Goal: Transaction & Acquisition: Purchase product/service

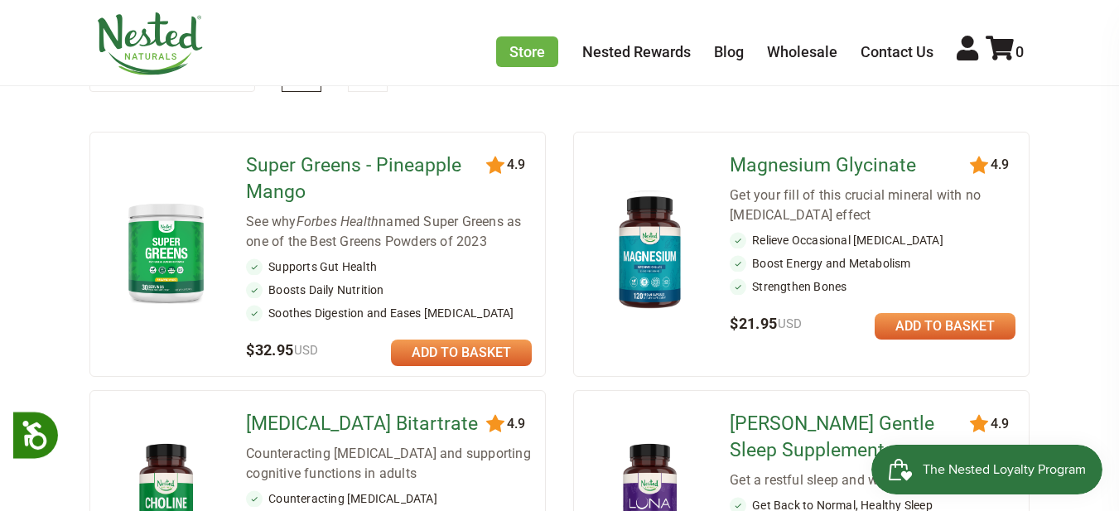
click at [463, 366] on link at bounding box center [461, 353] width 141 height 27
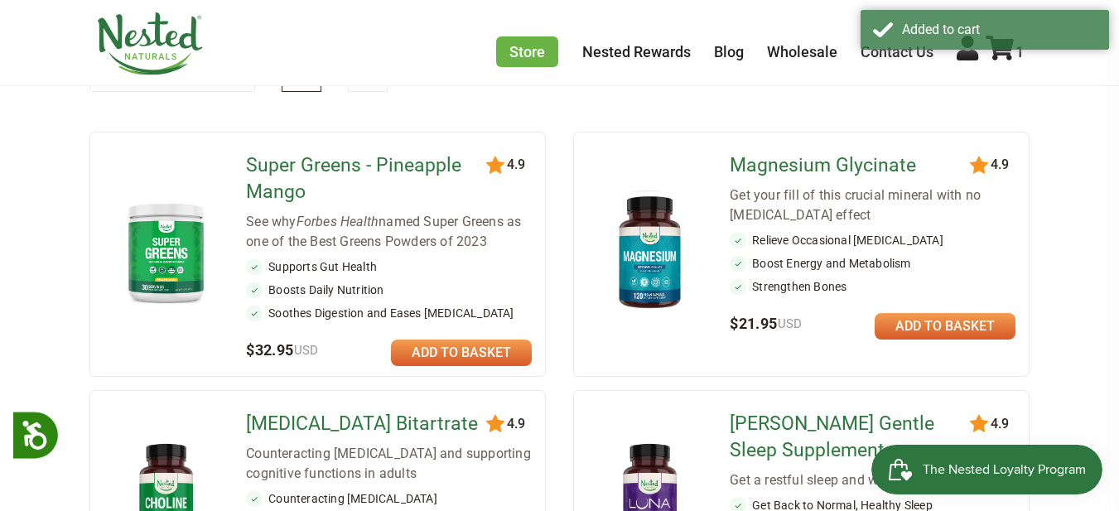
click at [1001, 52] on div "Added to cart" at bounding box center [985, 32] width 248 height 45
click at [1001, 51] on div "Added to cart" at bounding box center [985, 32] width 248 height 45
click at [1008, 55] on div "Added to cart" at bounding box center [985, 32] width 248 height 45
click at [1004, 53] on div "Added to cart" at bounding box center [985, 32] width 248 height 45
click at [1014, 56] on link "1" at bounding box center [1005, 51] width 38 height 17
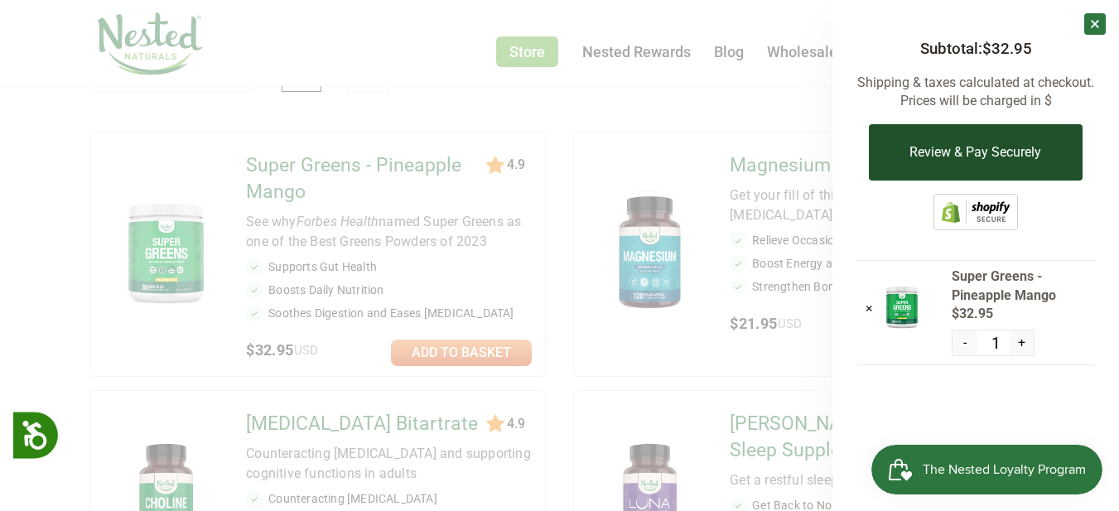
click at [950, 152] on button "Review & Pay Securely" at bounding box center [975, 152] width 213 height 56
